Goal: Transaction & Acquisition: Purchase product/service

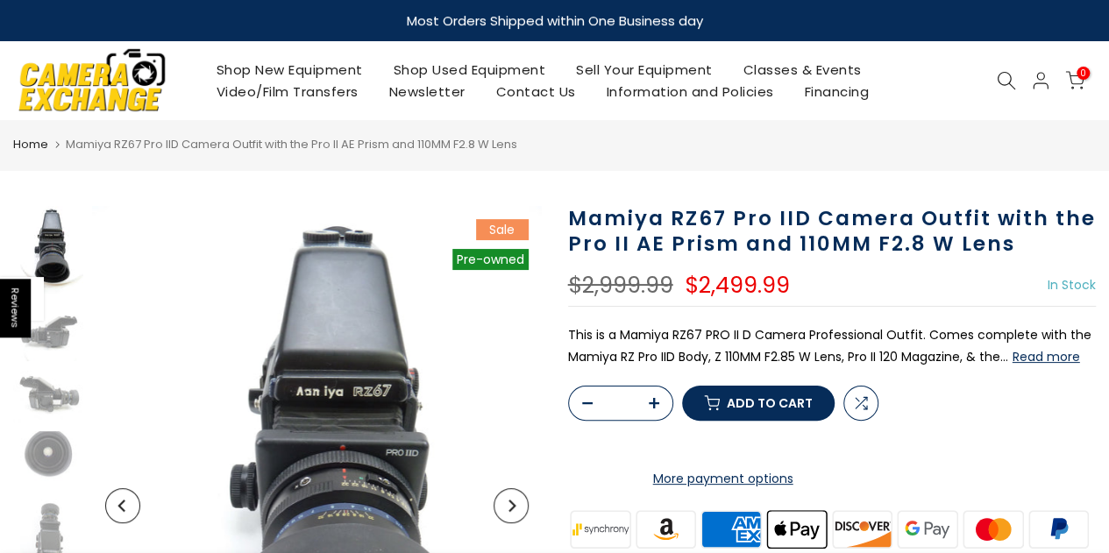
click at [938, 223] on h1 "Mamiya RZ67 Pro IID Camera Outfit with the Pro II AE Prism and 110MM F2.8 W Lens" at bounding box center [832, 231] width 529 height 51
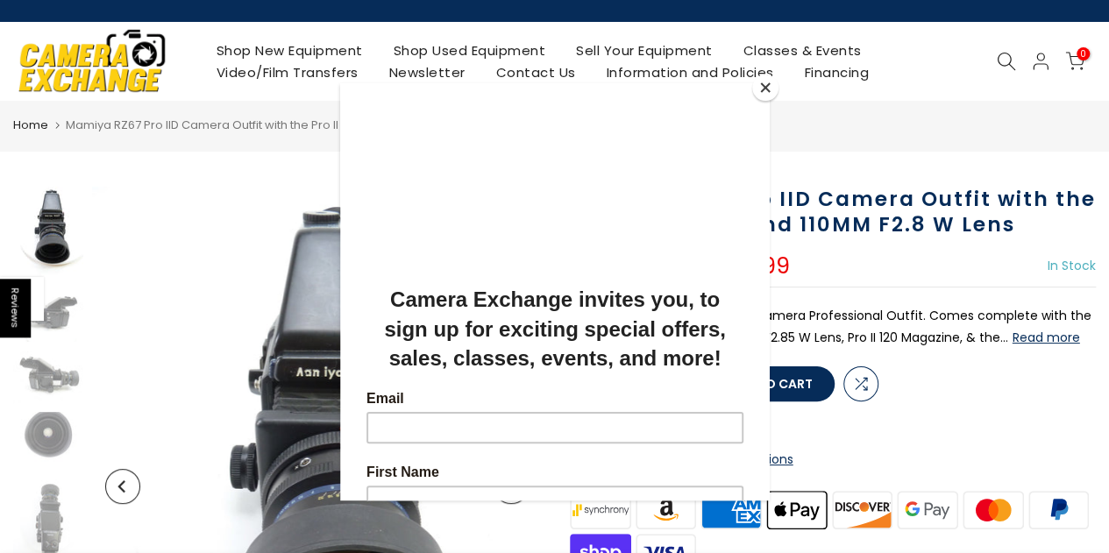
scroll to position [23, 0]
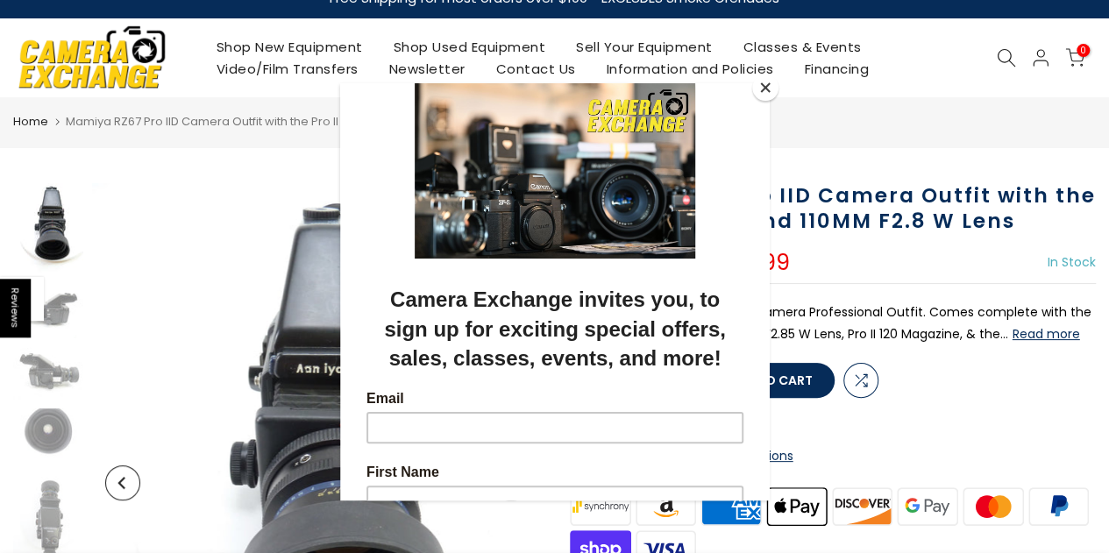
click at [771, 91] on button "Close" at bounding box center [765, 88] width 26 height 26
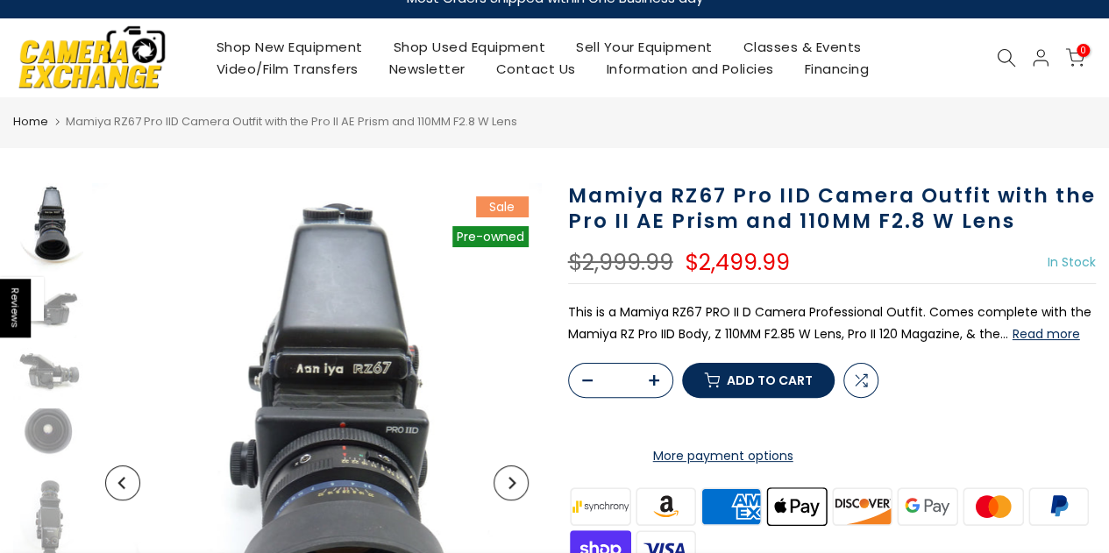
click at [856, 322] on p "This is a Mamiya RZ67 PRO II D Camera Professional Outfit. Comes complete with …" at bounding box center [832, 324] width 529 height 44
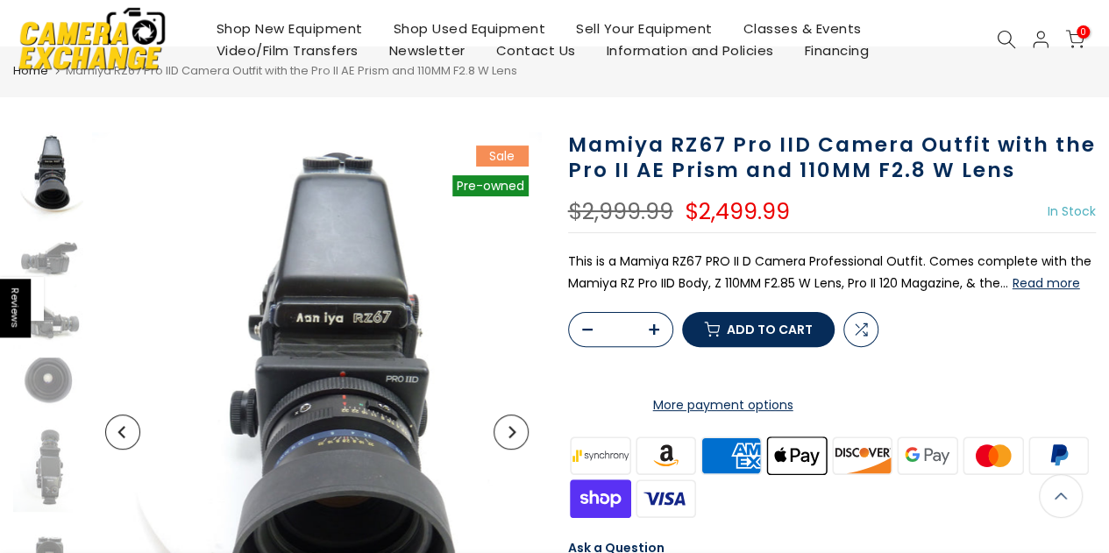
scroll to position [0, 0]
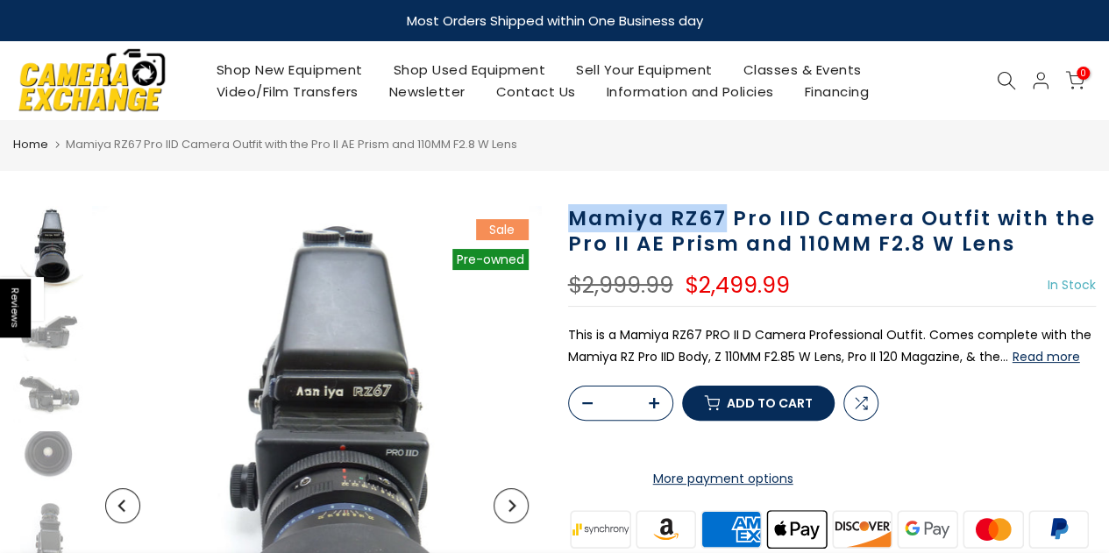
drag, startPoint x: 572, startPoint y: 216, endPoint x: 721, endPoint y: 210, distance: 150.0
click at [721, 210] on h1 "Mamiya RZ67 Pro IID Camera Outfit with the Pro II AE Prism and 110MM F2.8 W Lens" at bounding box center [832, 231] width 529 height 51
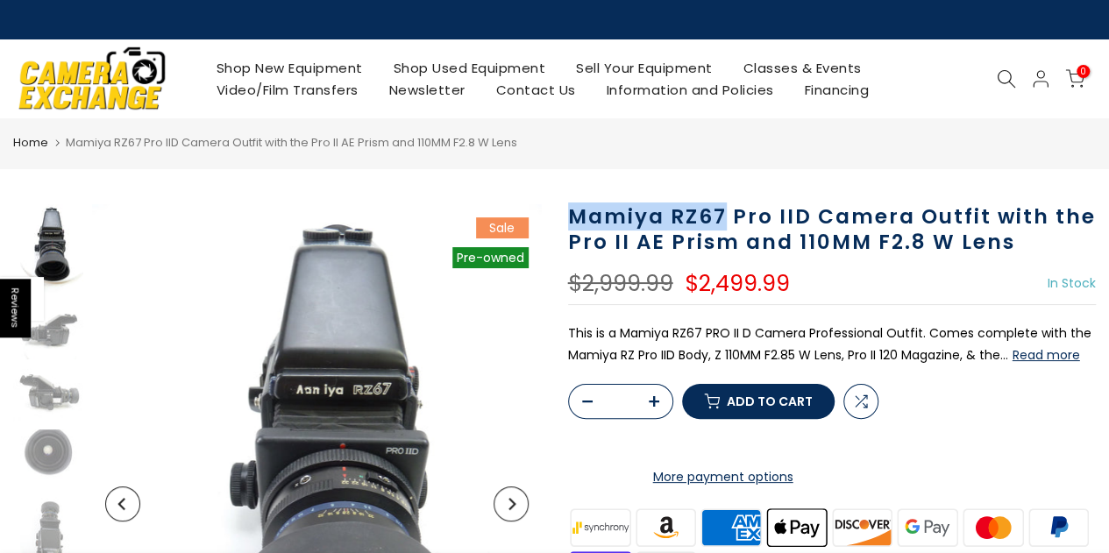
copy h1 "Mamiya RZ67"
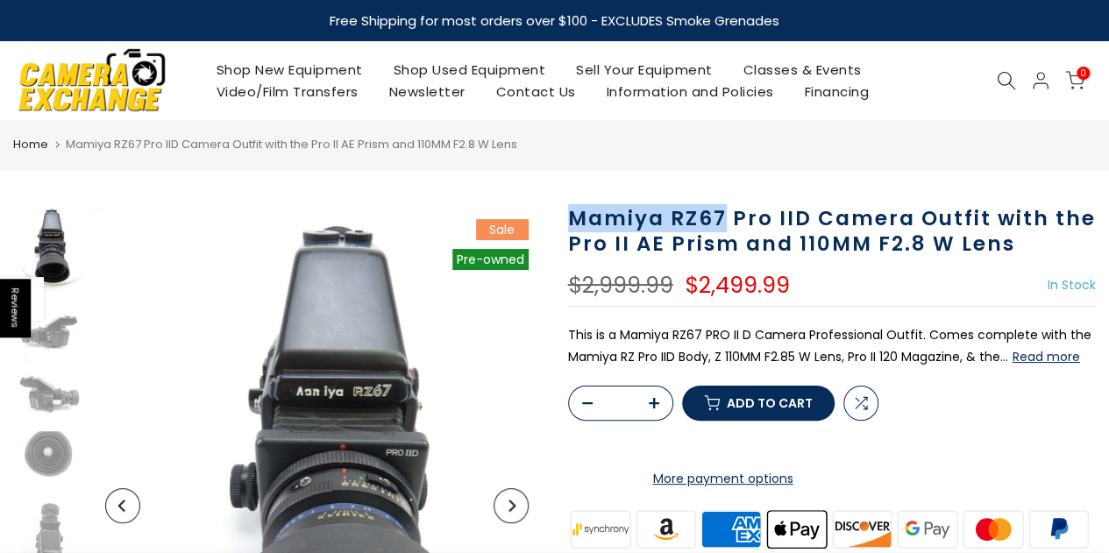
click at [1007, 78] on icon at bounding box center [1006, 80] width 19 height 19
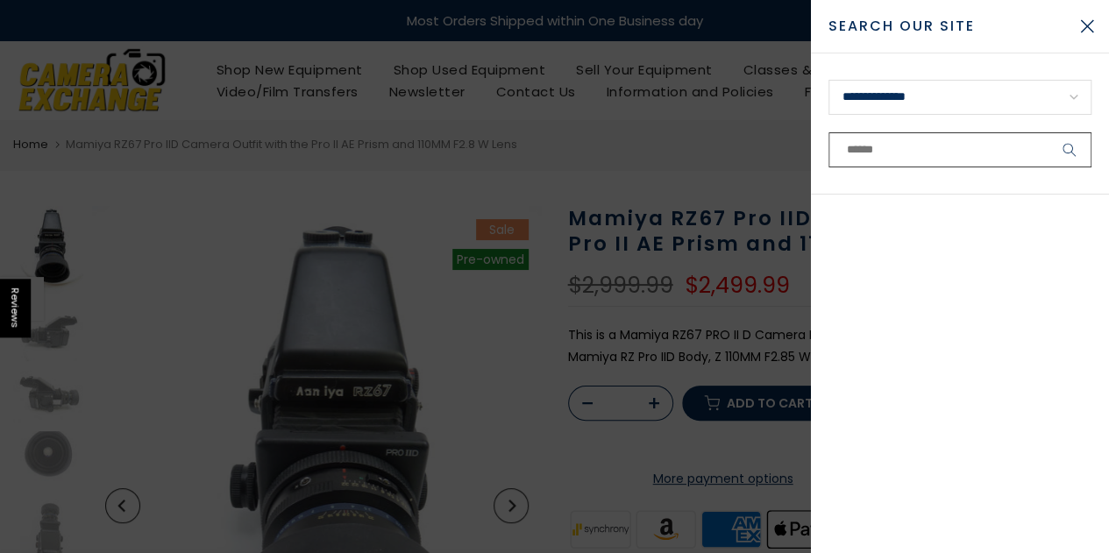
paste input "**********"
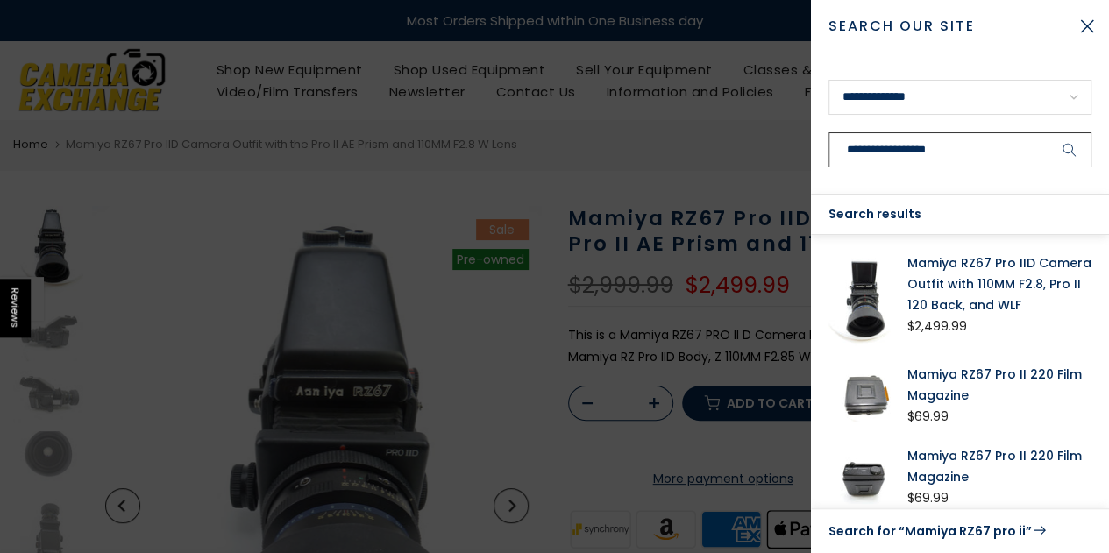
type input "**********"
click at [1073, 146] on icon "submit" at bounding box center [1069, 150] width 14 height 15
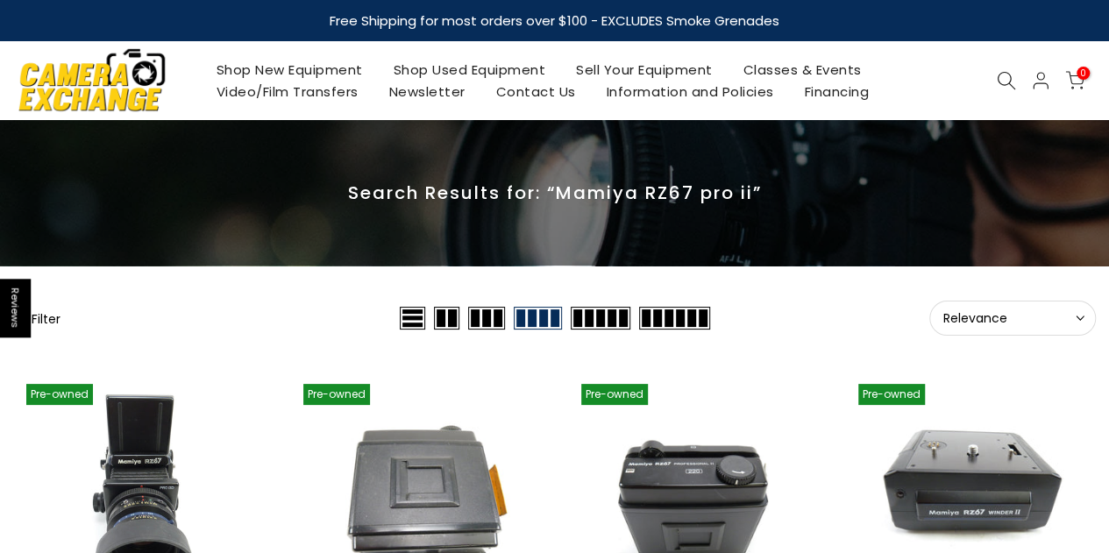
click at [1038, 320] on span "Relevance" at bounding box center [1012, 318] width 138 height 16
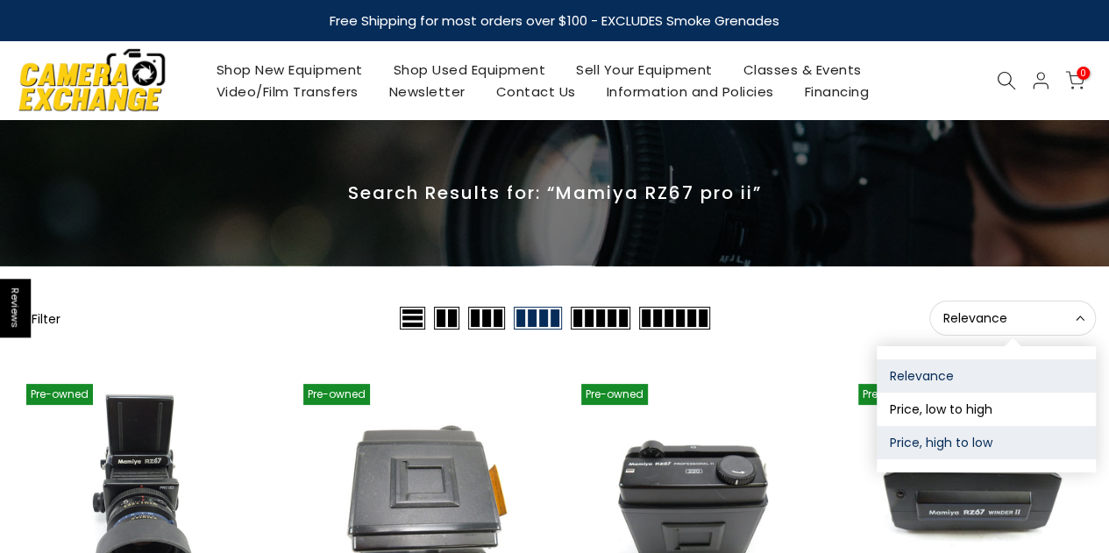
click at [948, 439] on button "Price, high to low" at bounding box center [986, 442] width 219 height 33
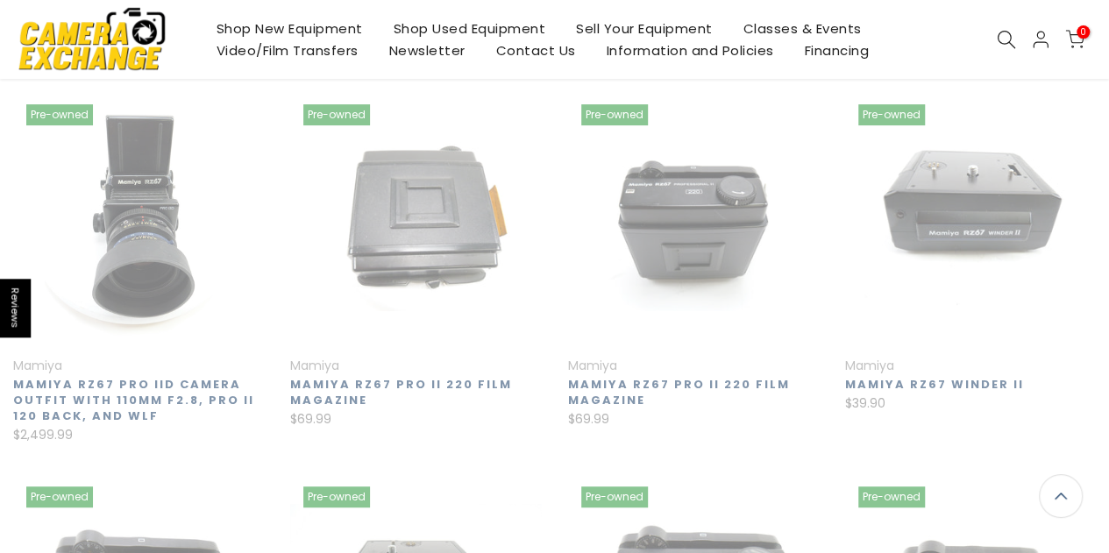
scroll to position [283, 0]
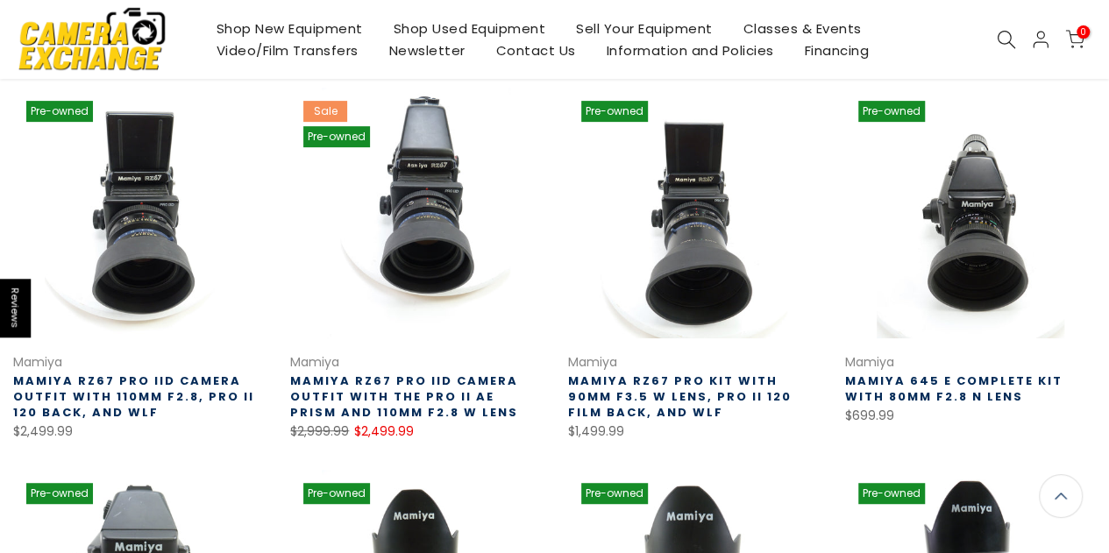
click at [148, 388] on link "Mamiya RZ67 Pro IID Camera Outfit with 110MM F2.8, Pro II 120 Back, and WLF" at bounding box center [133, 397] width 241 height 48
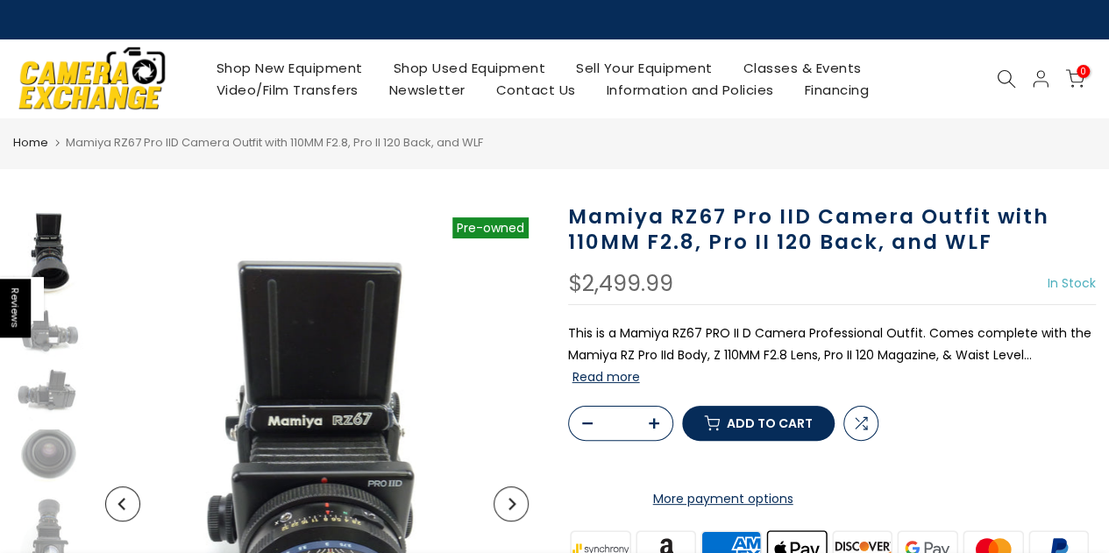
click at [1047, 474] on form "* Compare Add to cart More payment options This item is a recurring or deferred…" at bounding box center [832, 458] width 529 height 104
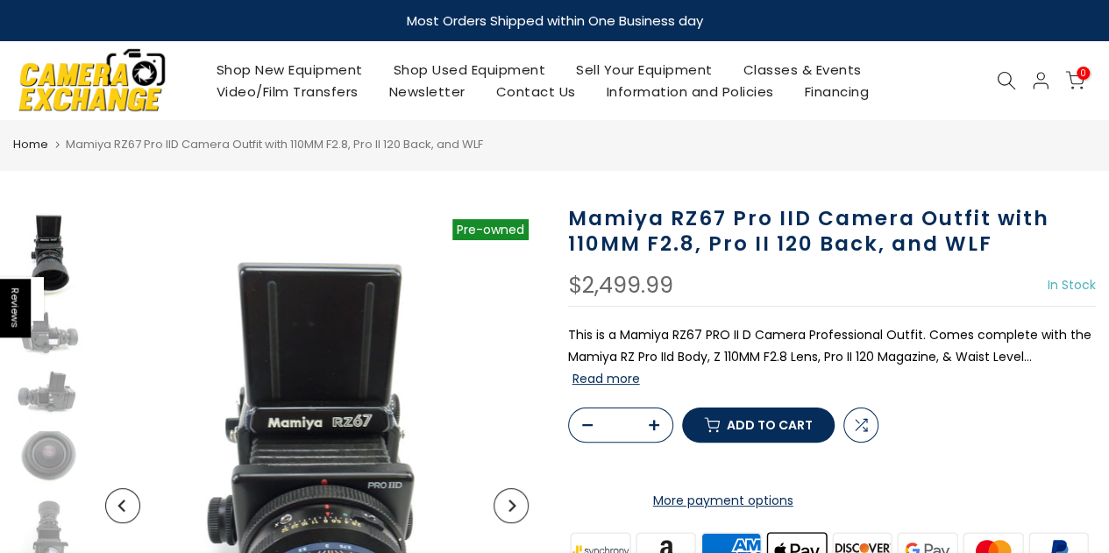
click at [998, 82] on icon at bounding box center [1006, 80] width 19 height 19
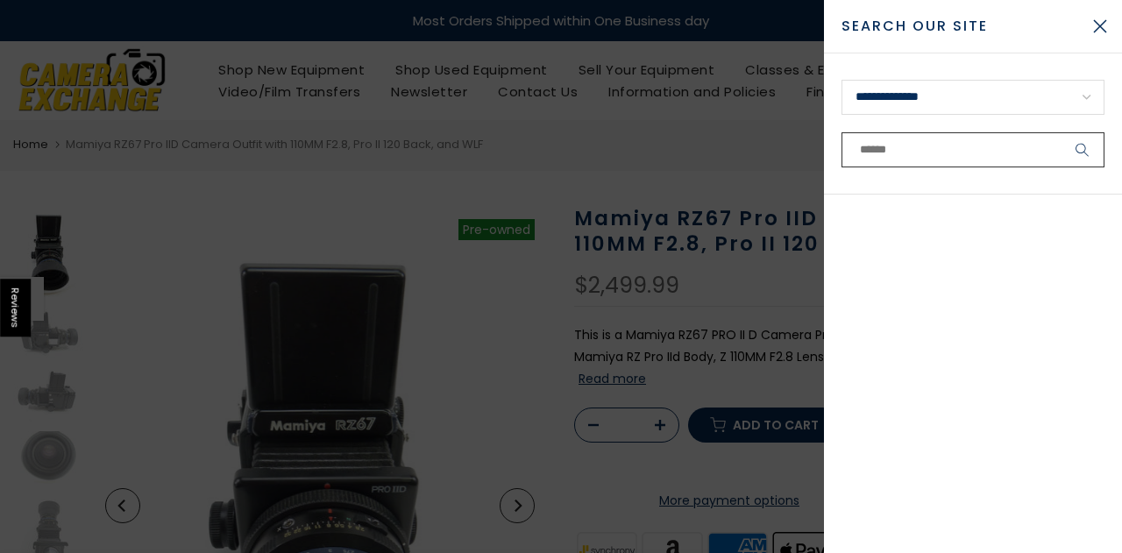
paste input "**********"
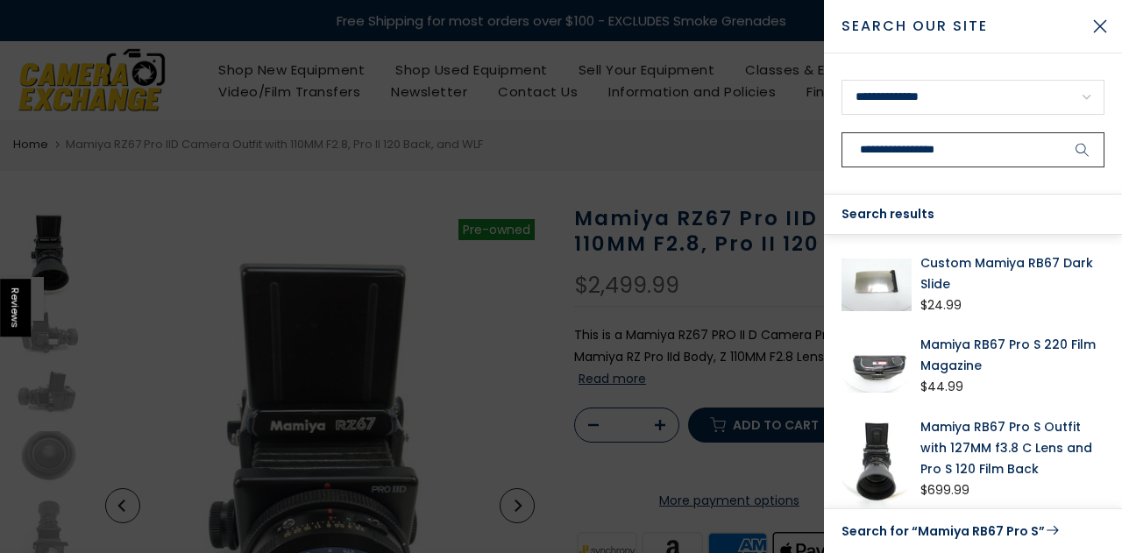
type input "**********"
click at [1089, 145] on icon "submit" at bounding box center [1083, 150] width 14 height 15
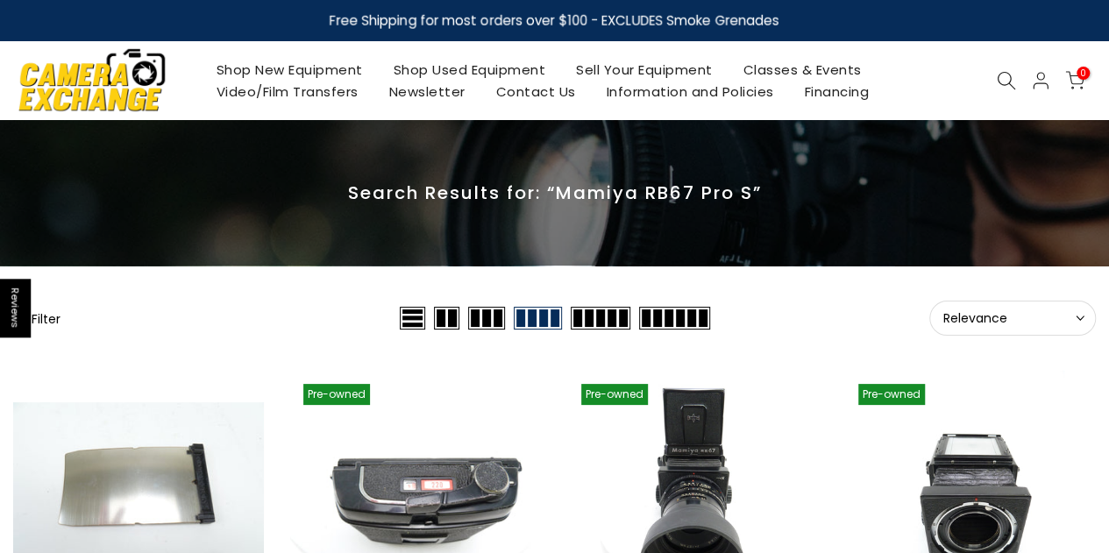
click at [1050, 309] on button "Relevance Sort" at bounding box center [1012, 318] width 167 height 35
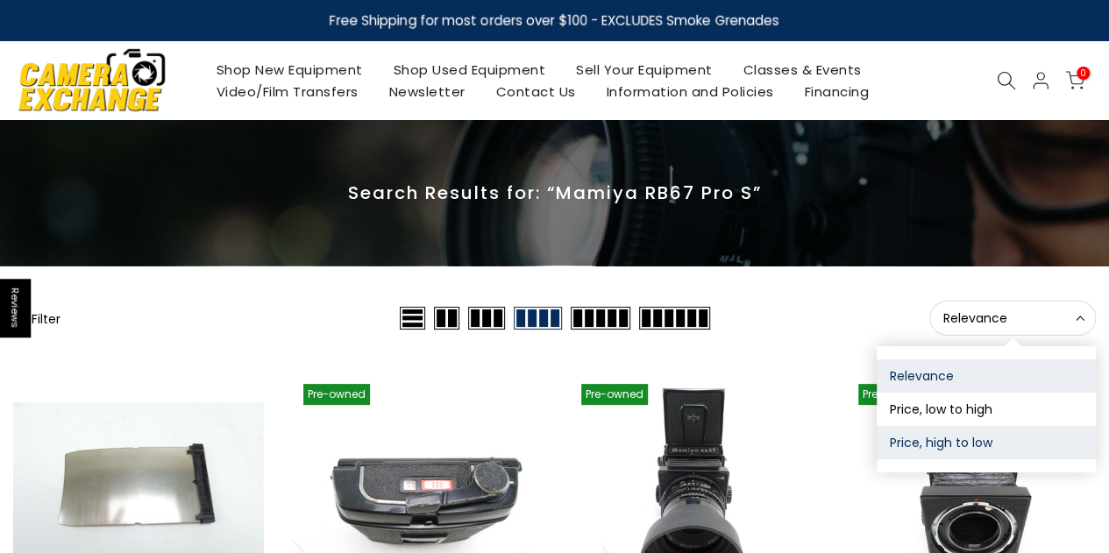
click at [945, 446] on button "Price, high to low" at bounding box center [986, 442] width 219 height 33
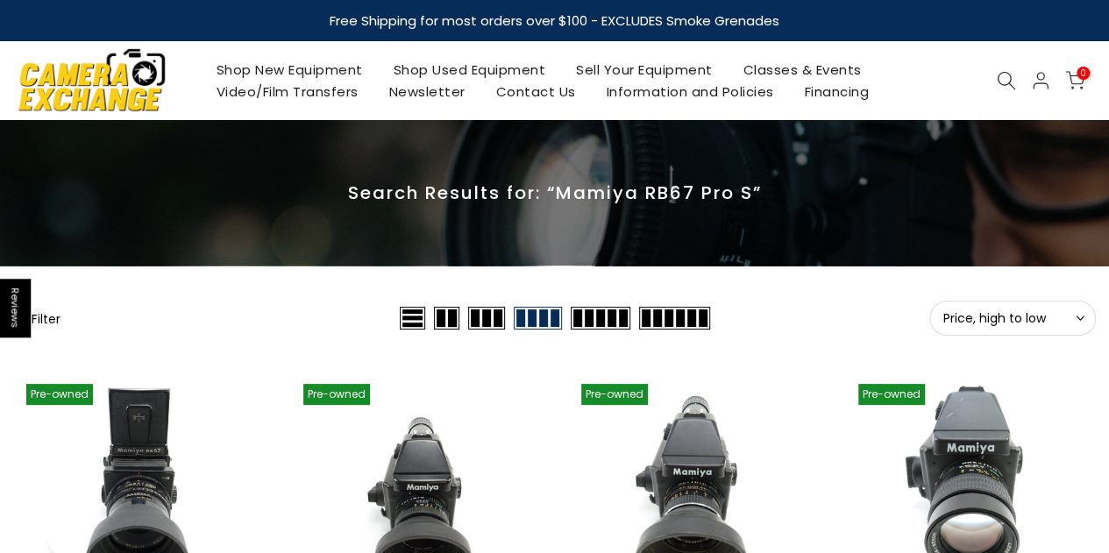
click at [1005, 75] on icon at bounding box center [1006, 80] width 19 height 19
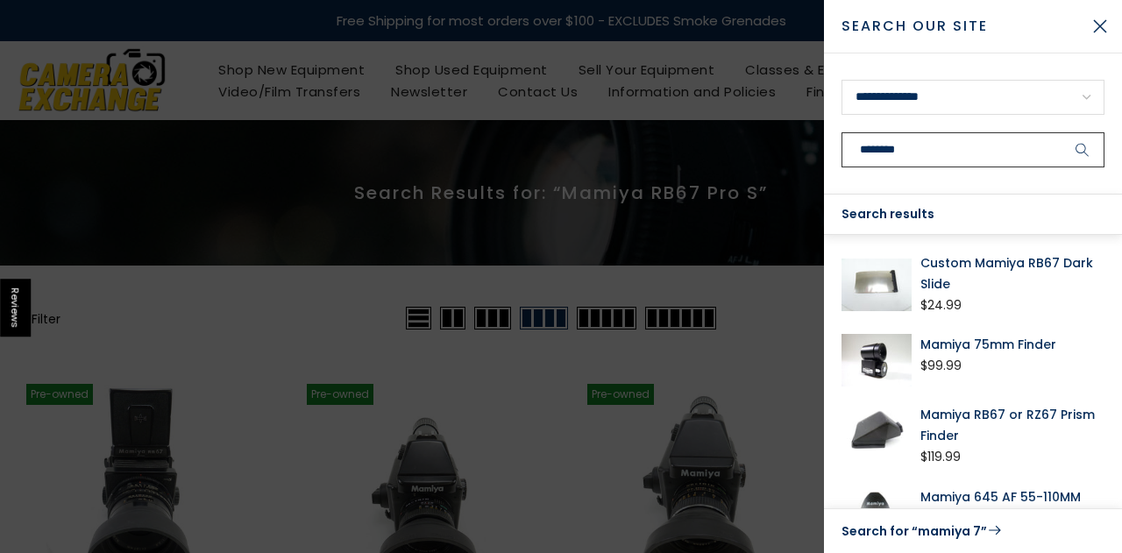
type input "********"
click at [1083, 147] on icon "submit" at bounding box center [1083, 150] width 14 height 15
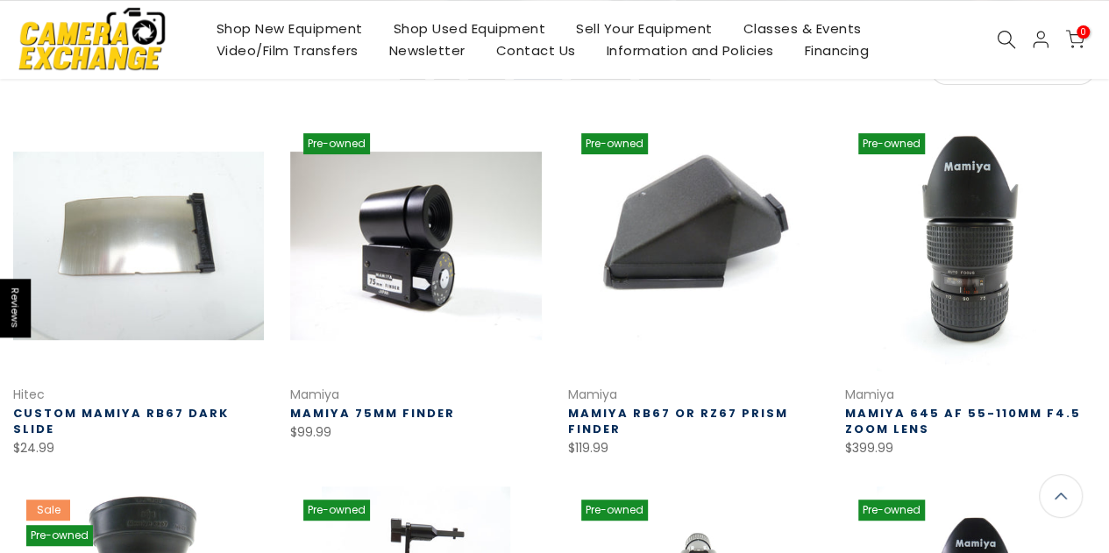
scroll to position [175, 0]
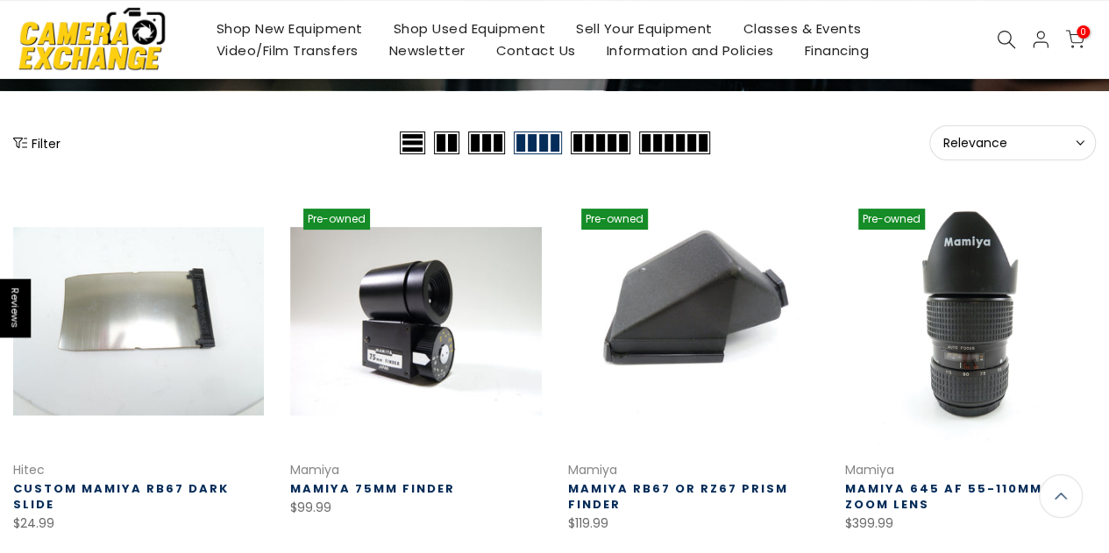
click at [993, 132] on button "Relevance Sort" at bounding box center [1012, 142] width 167 height 35
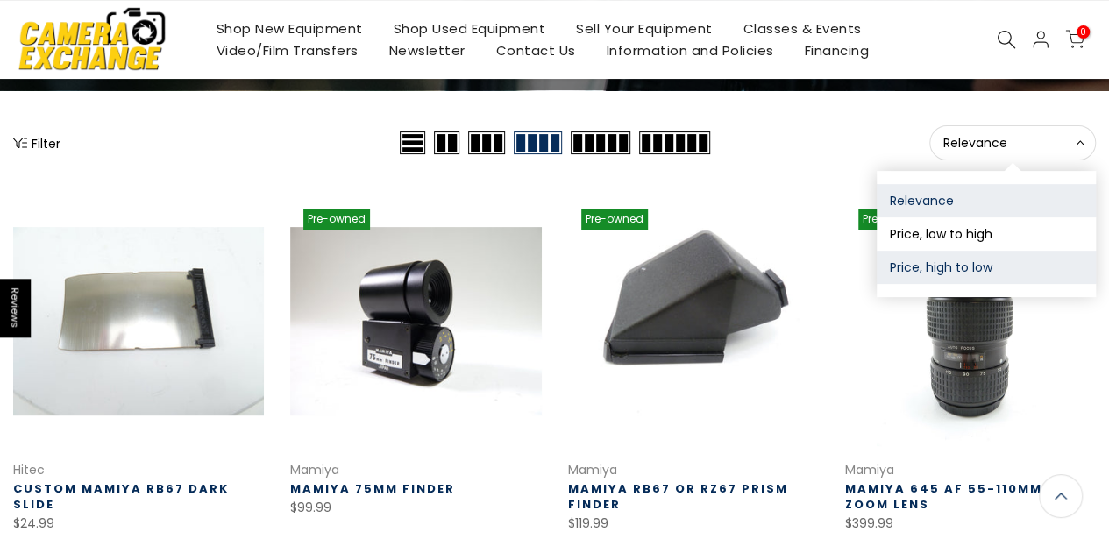
click at [937, 271] on button "Price, high to low" at bounding box center [986, 267] width 219 height 33
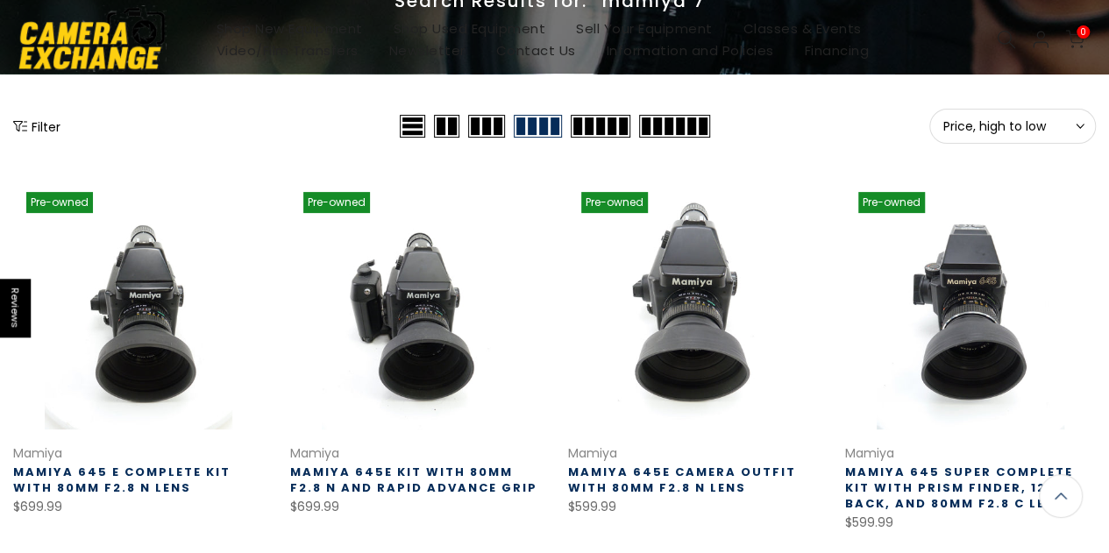
scroll to position [22, 0]
